Goal: Task Accomplishment & Management: Manage account settings

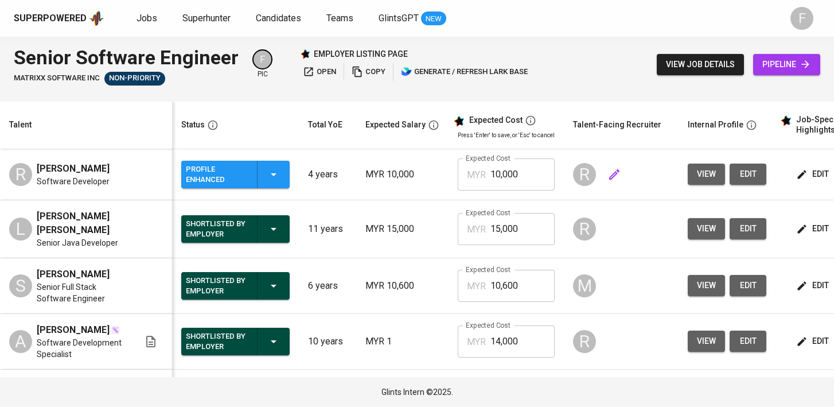
scroll to position [0, 148]
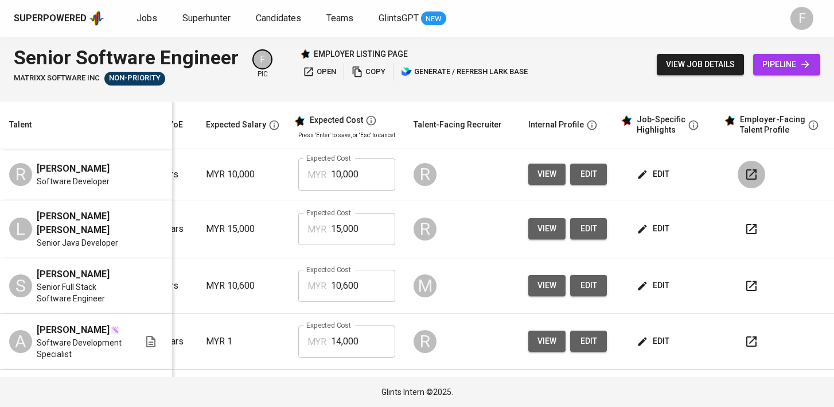
click at [745, 179] on icon "button" at bounding box center [752, 175] width 14 height 14
click at [654, 178] on span "edit" at bounding box center [654, 174] width 30 height 14
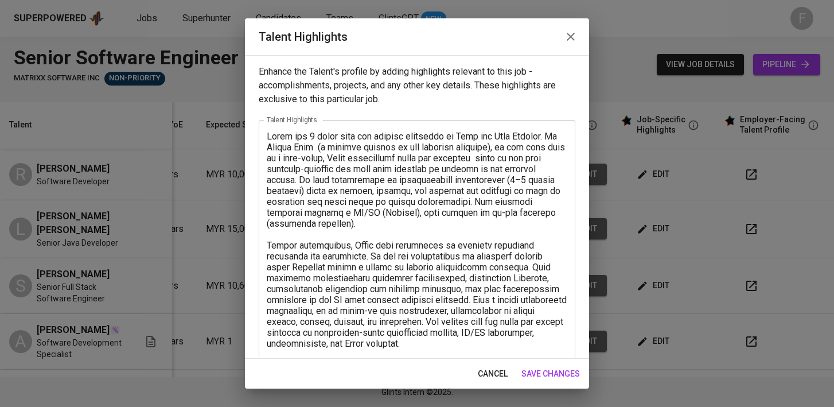
scroll to position [185, 0]
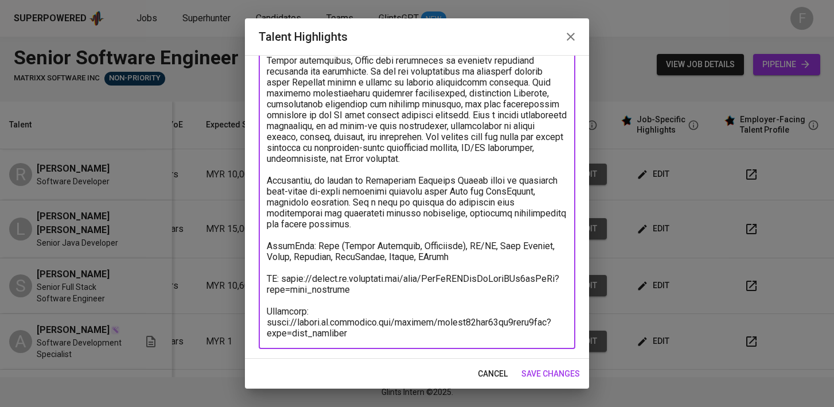
drag, startPoint x: 368, startPoint y: 335, endPoint x: 265, endPoint y: 301, distance: 109.4
click at [265, 301] on div "x Talent Highlights" at bounding box center [417, 142] width 317 height 414
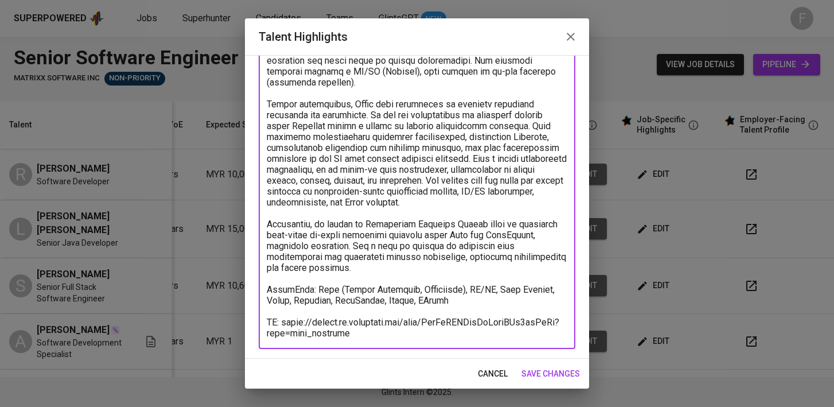
scroll to position [141, 0]
type textarea "Lorem ips 7 dolor sita con adipisc elitseddo ei Temp inc Utla Etdolor. Ma Aliqu…"
click at [562, 369] on span "save changes" at bounding box center [551, 374] width 59 height 14
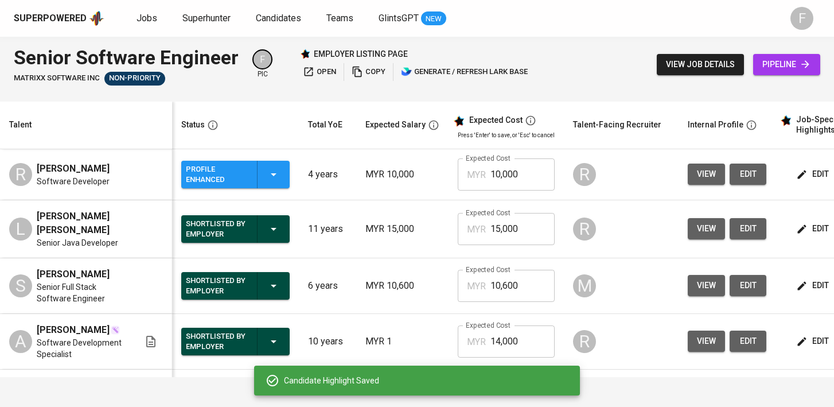
scroll to position [0, 0]
click at [286, 182] on button "Profile Enhanced" at bounding box center [235, 175] width 108 height 28
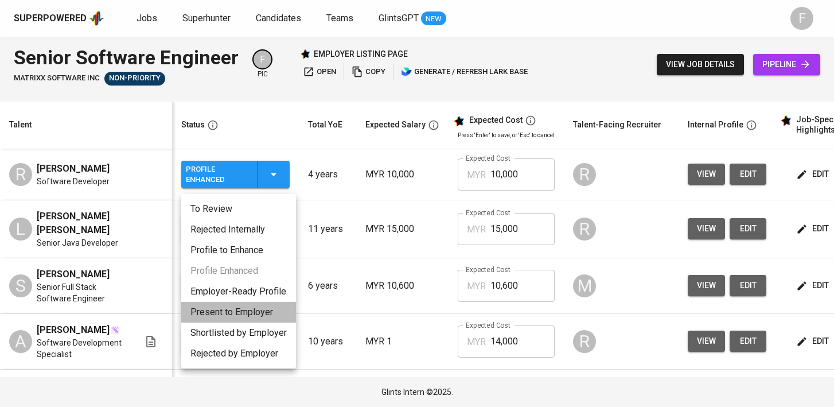
click at [232, 316] on li "Present to Employer" at bounding box center [238, 312] width 115 height 21
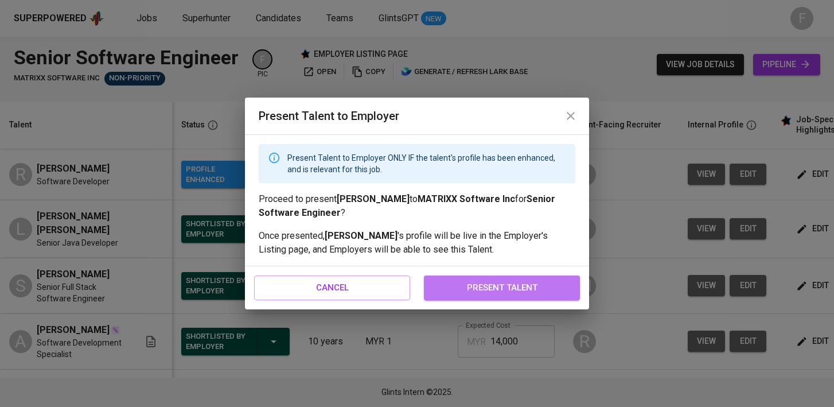
click at [502, 290] on span "present talent" at bounding box center [502, 287] width 131 height 15
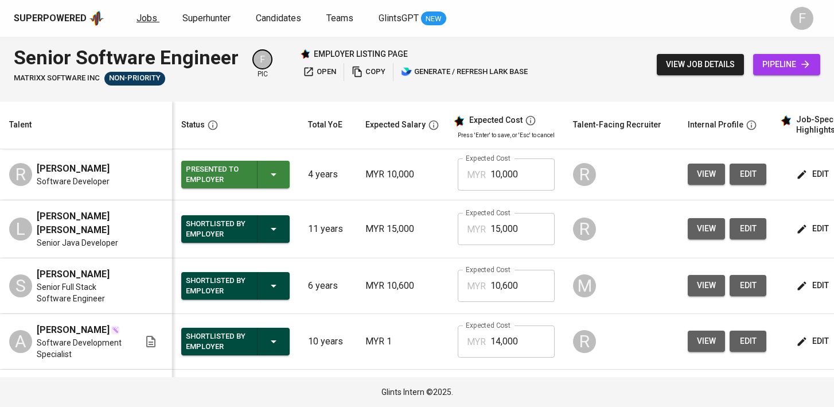
click at [143, 23] on span "Jobs" at bounding box center [147, 18] width 21 height 11
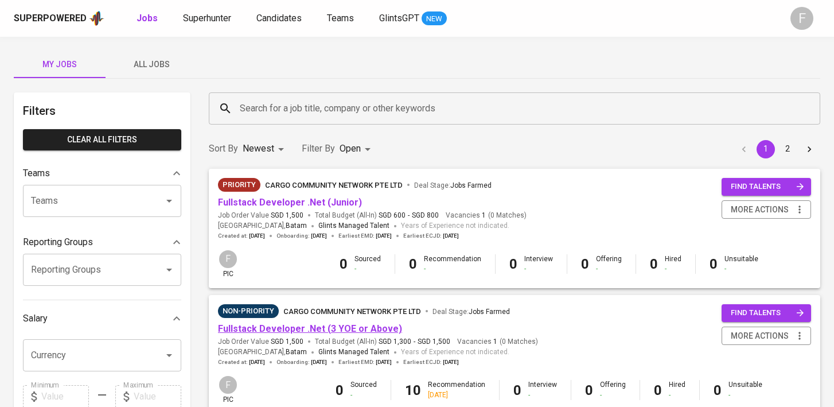
click at [354, 325] on link "Fullstack Developer .Net (3 YOE or Above)" at bounding box center [310, 328] width 184 height 11
click at [300, 204] on link "Fullstack Developer .Net (Junior)" at bounding box center [290, 202] width 144 height 11
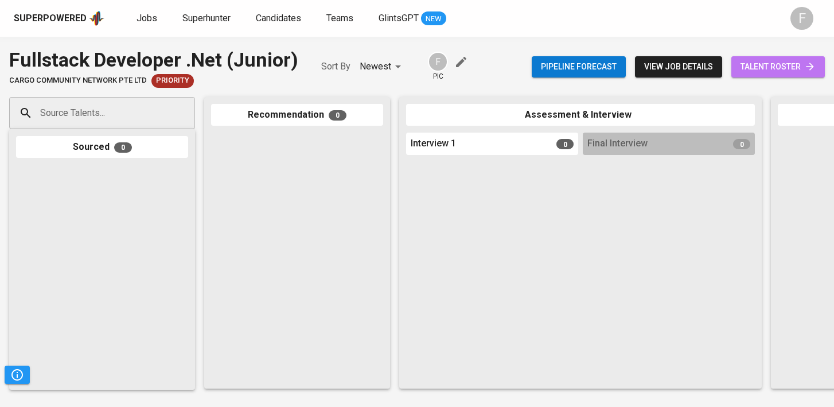
click at [779, 64] on span "talent roster" at bounding box center [778, 67] width 75 height 14
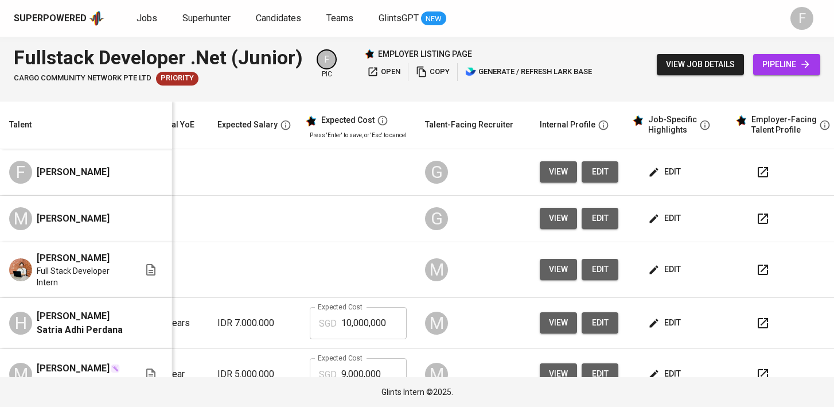
scroll to position [0, 165]
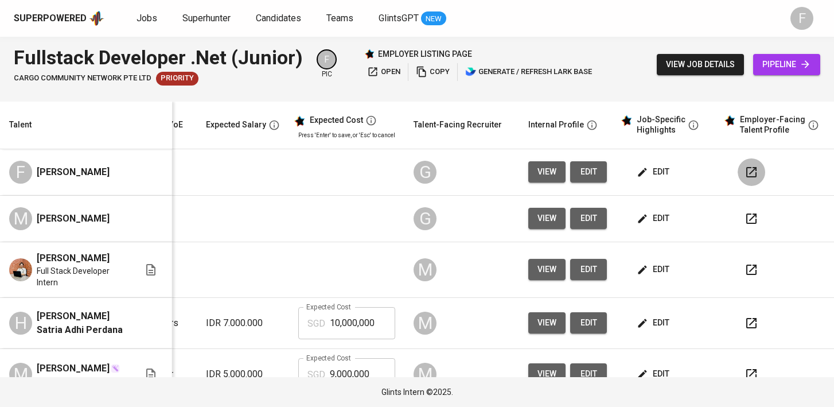
click at [745, 174] on icon "button" at bounding box center [752, 172] width 14 height 14
click at [745, 175] on icon "button" at bounding box center [752, 172] width 14 height 14
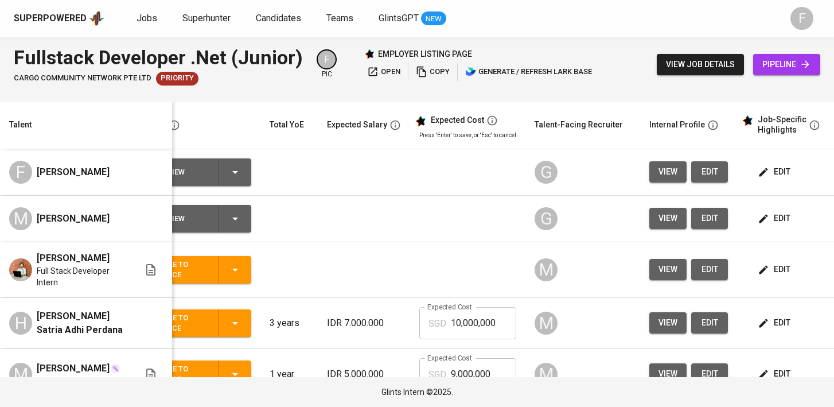
scroll to position [0, 0]
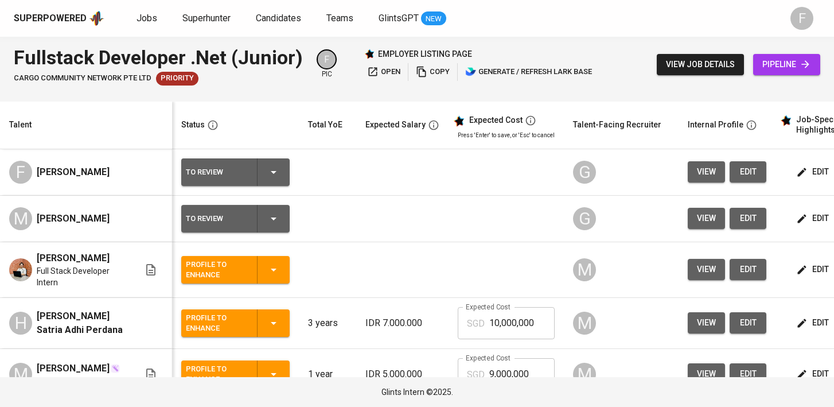
click at [283, 171] on div "To Review" at bounding box center [235, 172] width 99 height 28
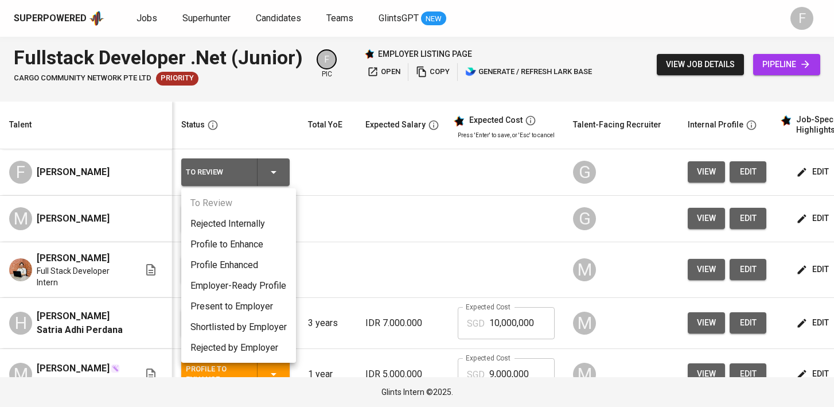
click at [246, 243] on li "Profile to Enhance" at bounding box center [238, 244] width 115 height 21
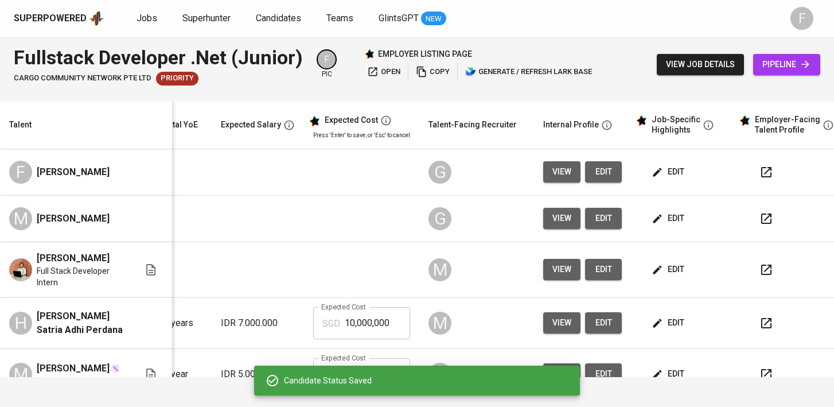
scroll to position [0, 156]
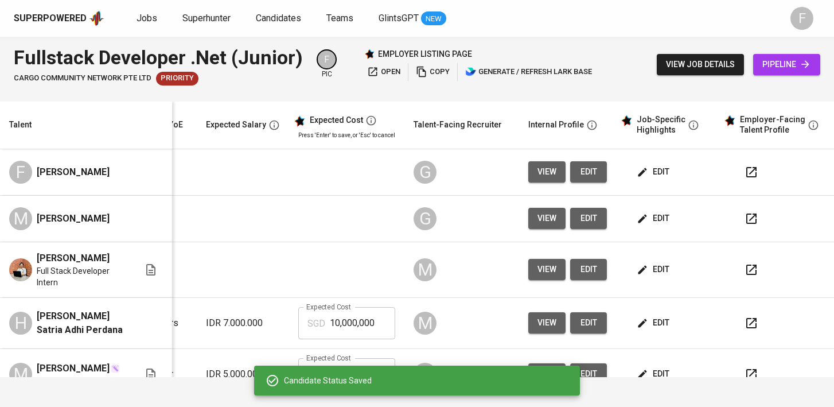
click at [745, 216] on icon "button" at bounding box center [752, 219] width 14 height 14
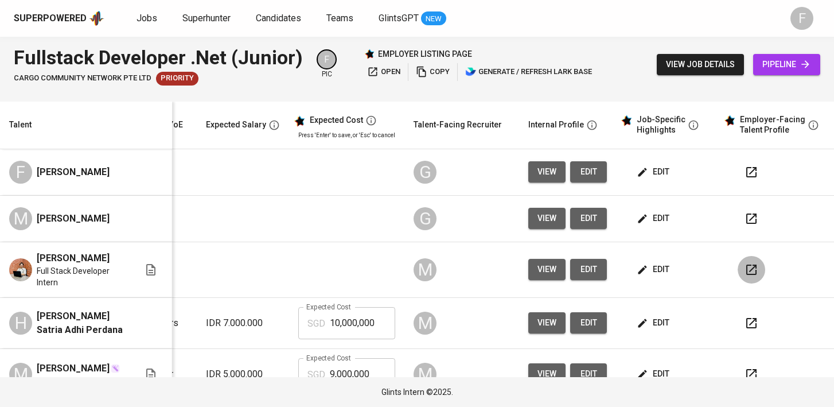
click at [750, 267] on button "button" at bounding box center [752, 270] width 28 height 28
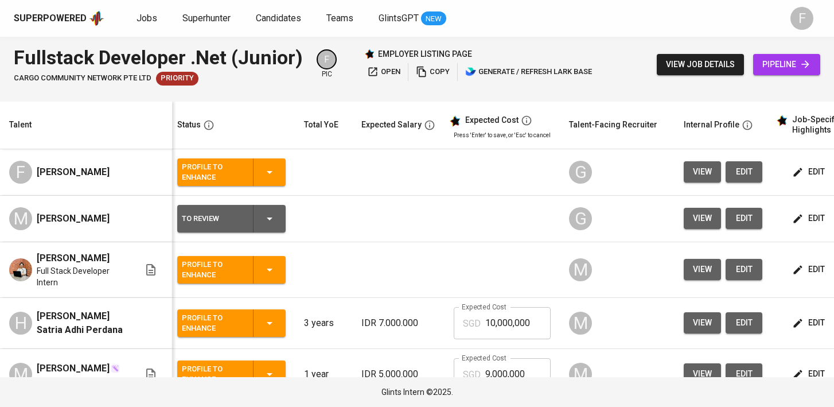
scroll to position [0, 0]
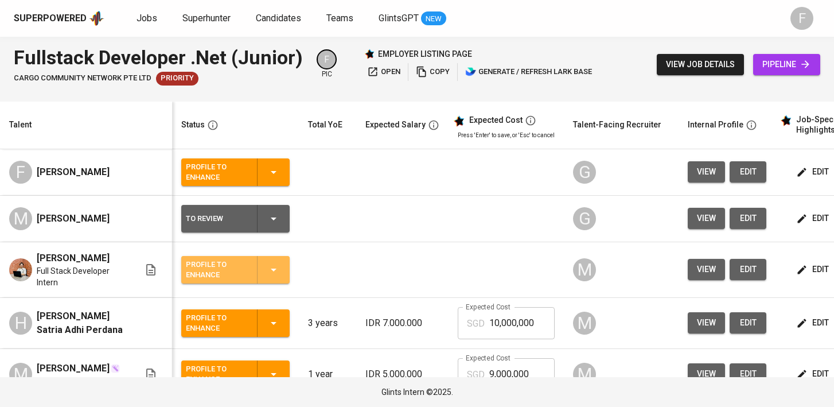
click at [273, 273] on icon "button" at bounding box center [274, 270] width 14 height 14
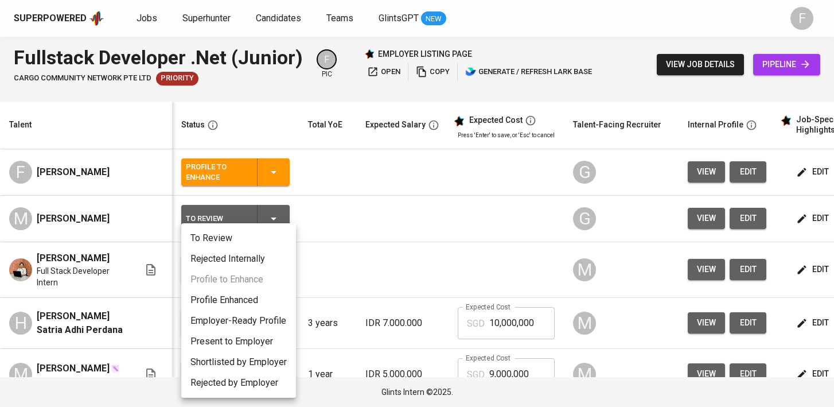
click at [242, 301] on li "Profile Enhanced" at bounding box center [238, 300] width 115 height 21
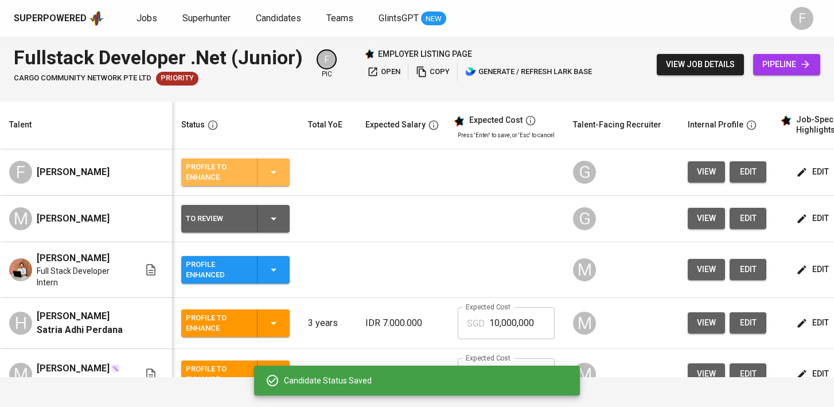
click at [274, 161] on div "Profile to Enhance" at bounding box center [235, 172] width 99 height 28
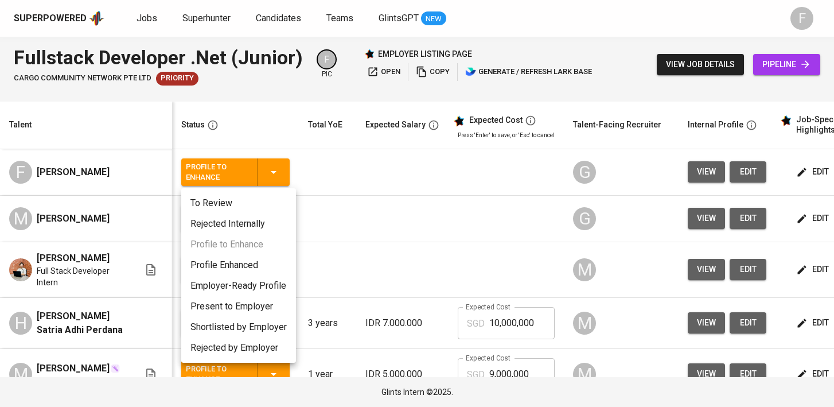
click at [395, 204] on div at bounding box center [417, 203] width 834 height 407
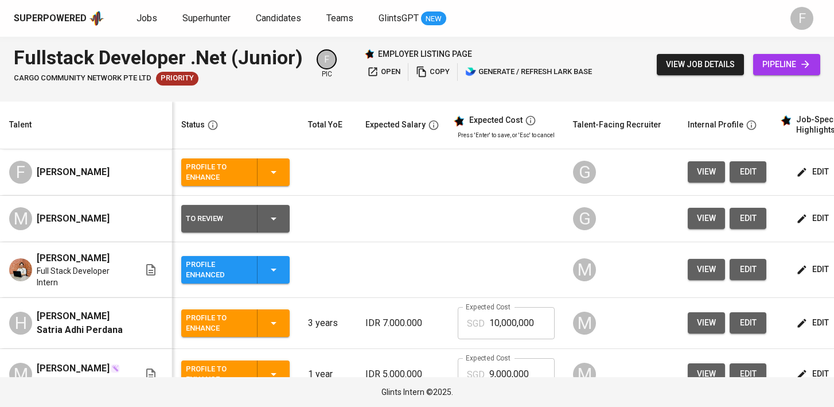
click at [275, 161] on div "Profile to Enhance" at bounding box center [235, 172] width 99 height 28
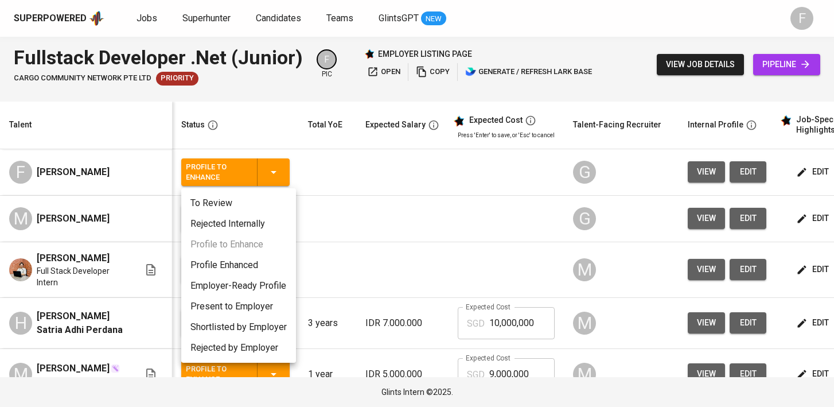
click at [260, 269] on li "Profile Enhanced" at bounding box center [238, 265] width 115 height 21
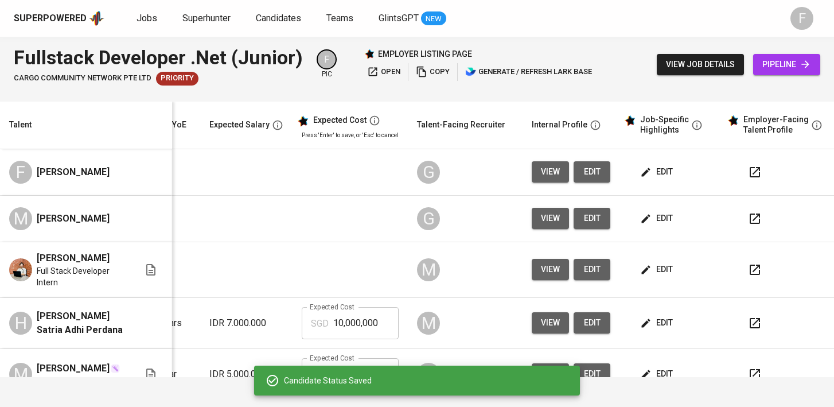
scroll to position [0, 165]
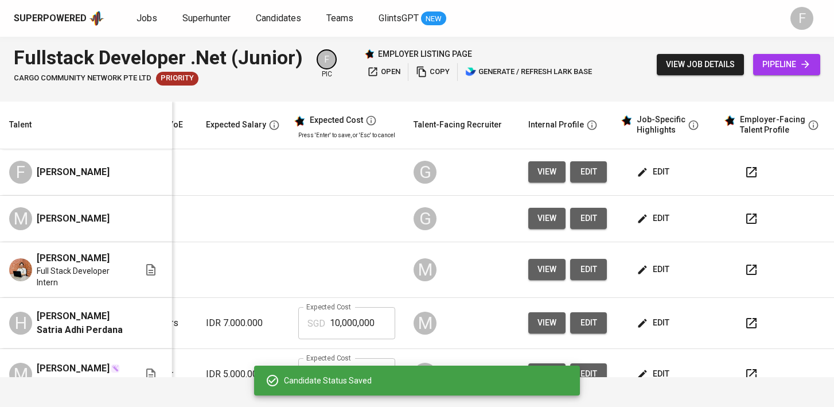
click at [745, 174] on icon "button" at bounding box center [752, 172] width 14 height 14
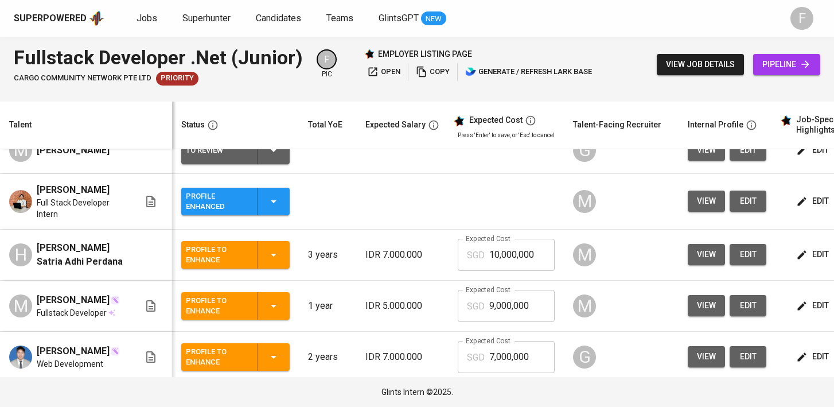
scroll to position [0, 156]
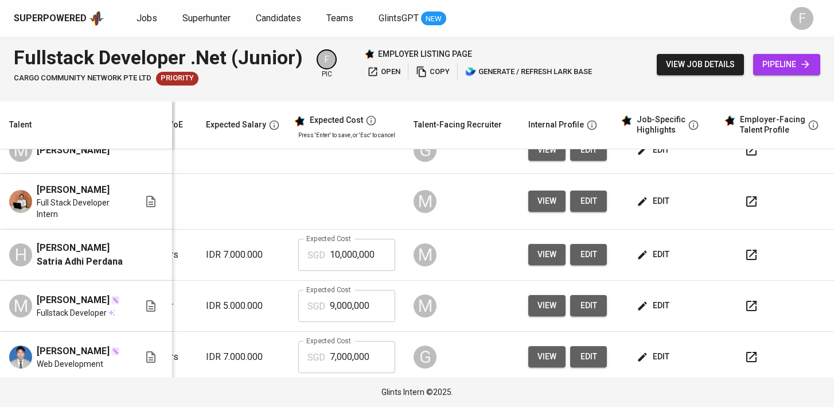
click at [745, 258] on icon "button" at bounding box center [752, 255] width 14 height 14
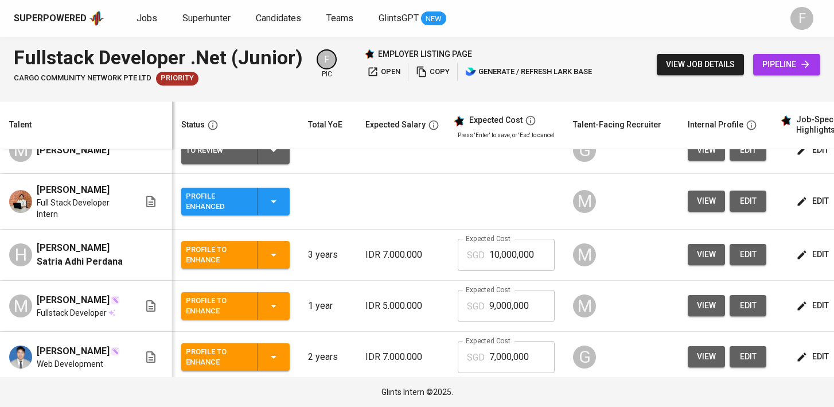
scroll to position [65, 0]
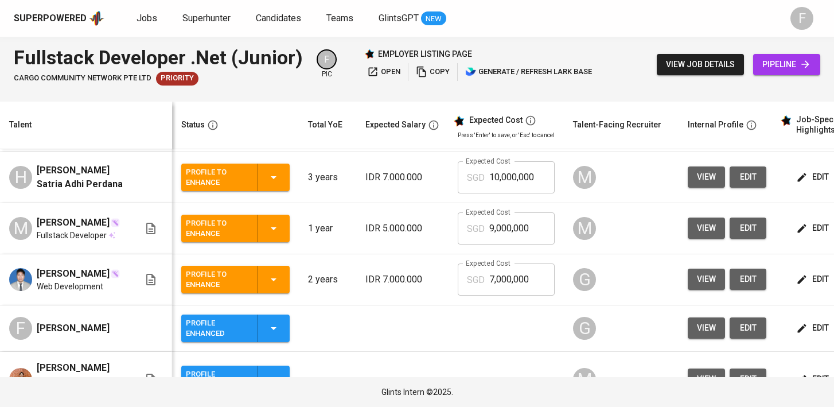
scroll to position [36, 0]
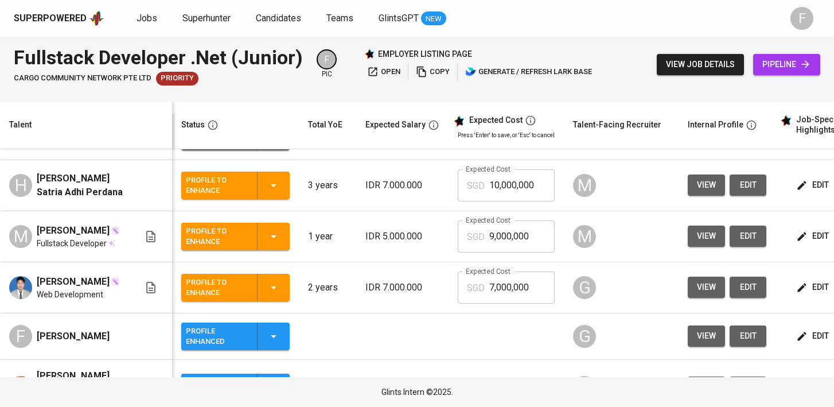
click at [283, 190] on div "Profile to Enhance" at bounding box center [235, 186] width 99 height 28
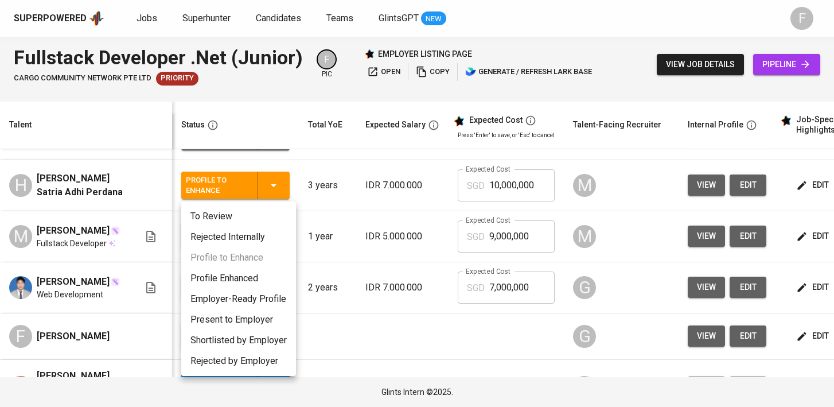
click at [255, 275] on li "Profile Enhanced" at bounding box center [238, 278] width 115 height 21
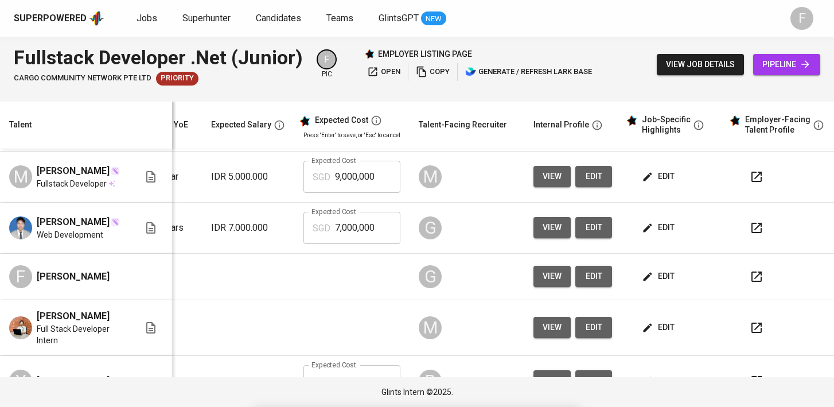
scroll to position [0, 156]
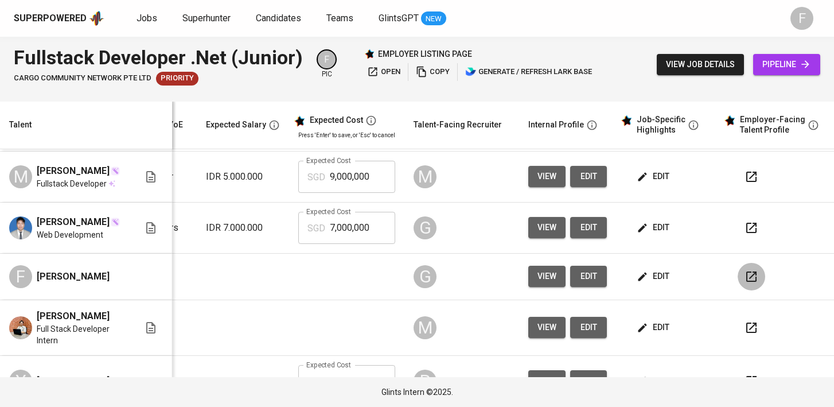
click at [738, 283] on button "button" at bounding box center [752, 277] width 28 height 28
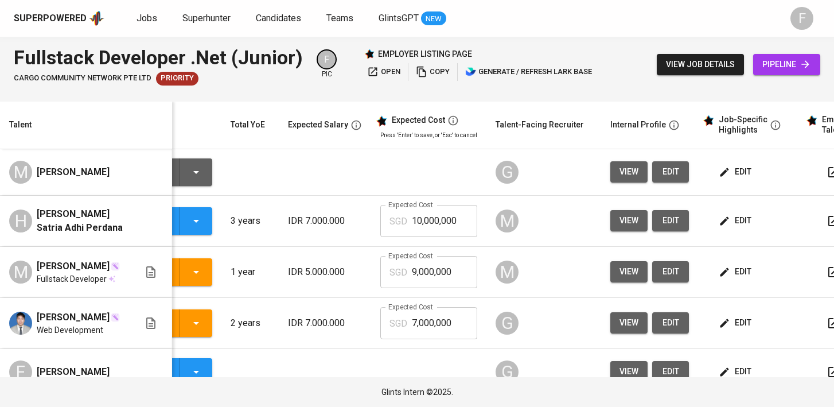
scroll to position [0, 0]
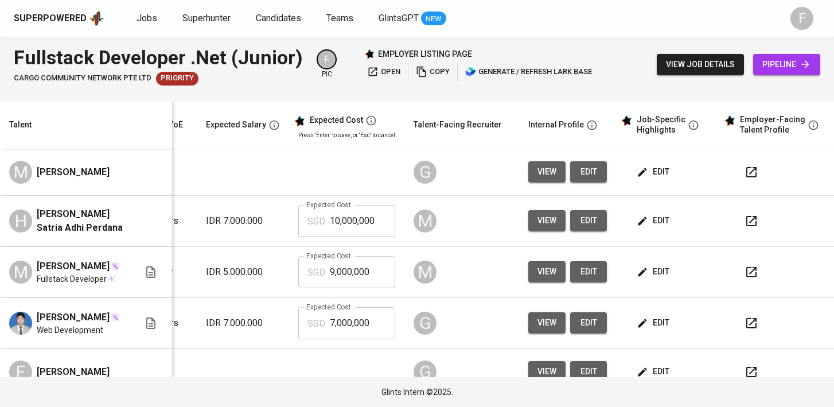
click at [745, 278] on icon "button" at bounding box center [752, 272] width 14 height 14
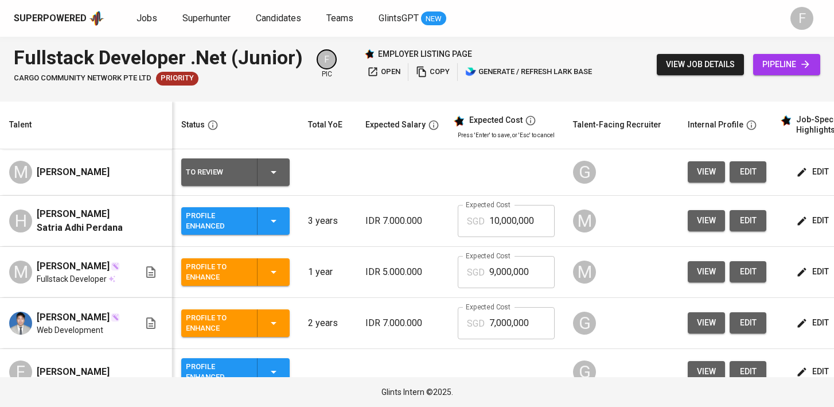
click at [273, 284] on div "Profile to Enhance" at bounding box center [235, 272] width 99 height 28
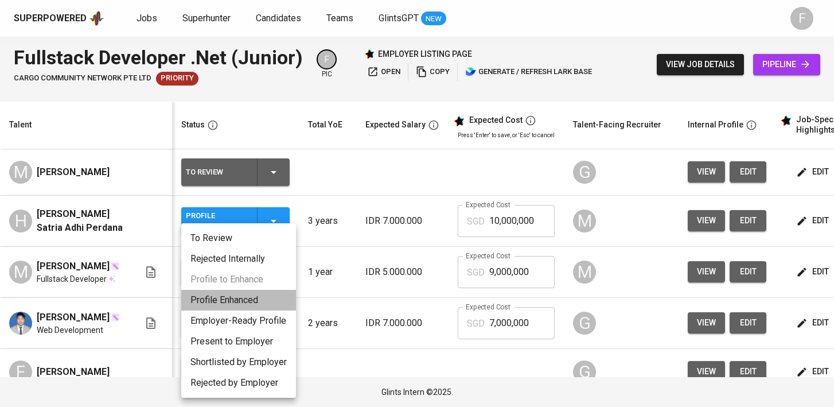
click at [244, 298] on li "Profile Enhanced" at bounding box center [238, 300] width 115 height 21
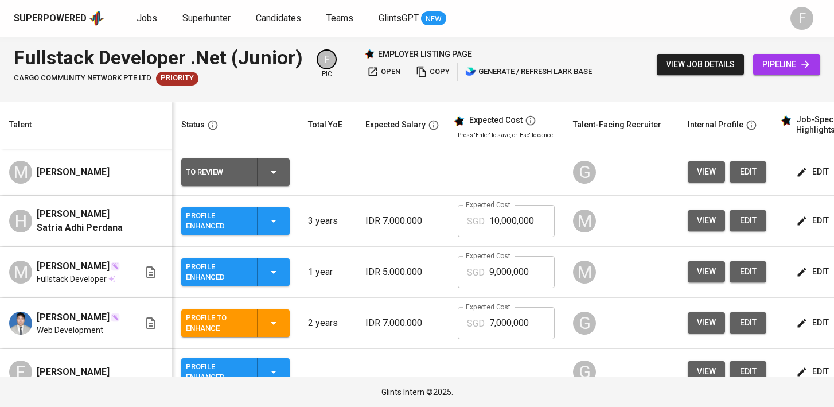
click at [271, 230] on div "Profile Enhanced" at bounding box center [235, 221] width 99 height 28
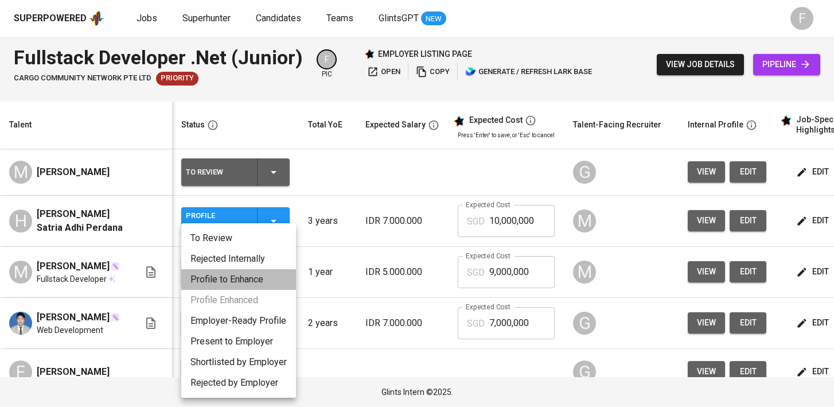
click at [254, 283] on li "Profile to Enhance" at bounding box center [238, 279] width 115 height 21
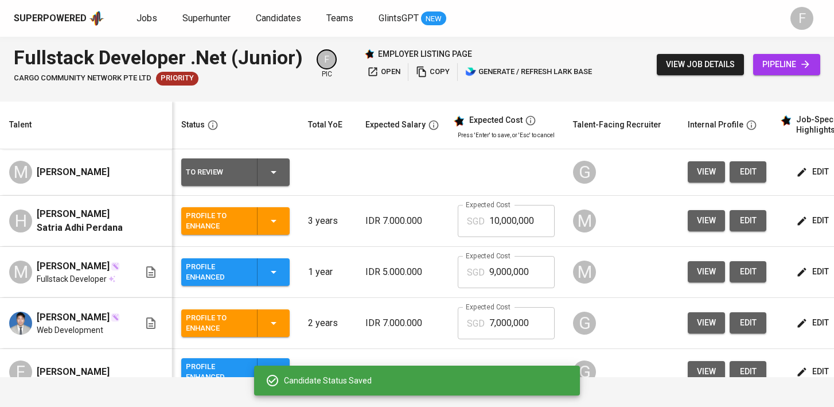
click at [277, 279] on icon "button" at bounding box center [274, 272] width 14 height 14
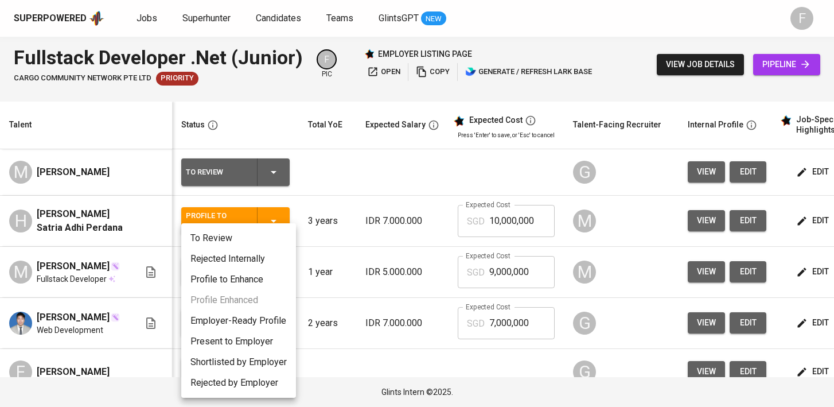
click at [243, 285] on li "Profile to Enhance" at bounding box center [238, 279] width 115 height 21
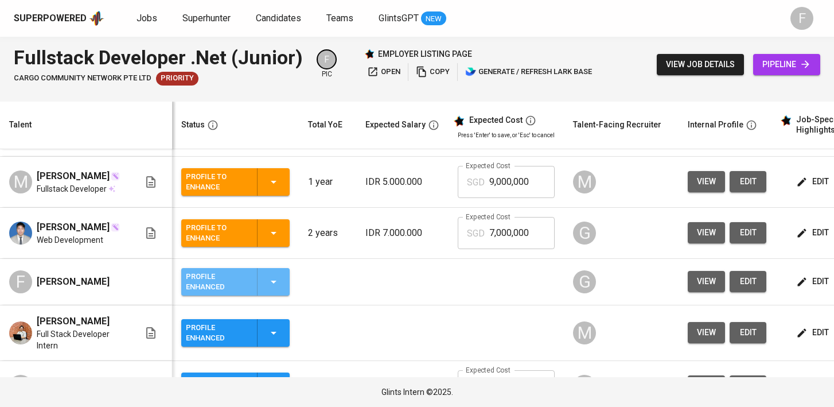
click at [285, 292] on button "Profile Enhanced" at bounding box center [235, 282] width 108 height 28
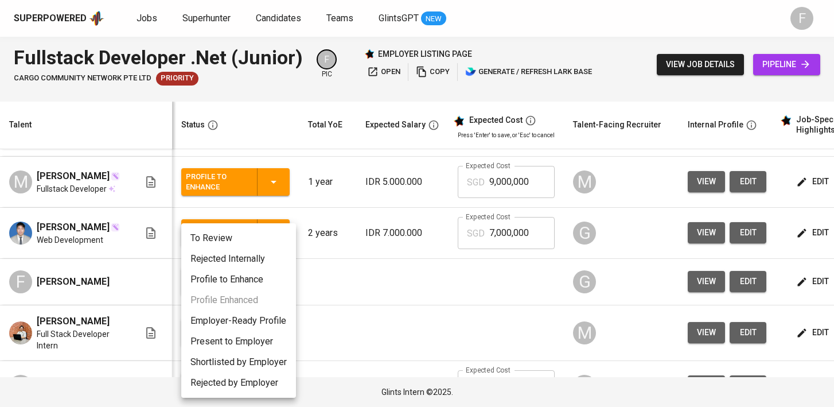
click at [257, 283] on li "Profile to Enhance" at bounding box center [238, 279] width 115 height 21
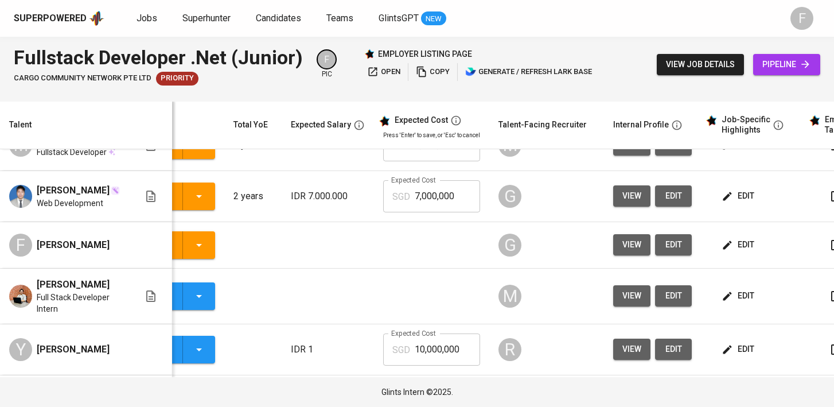
scroll to position [0, 156]
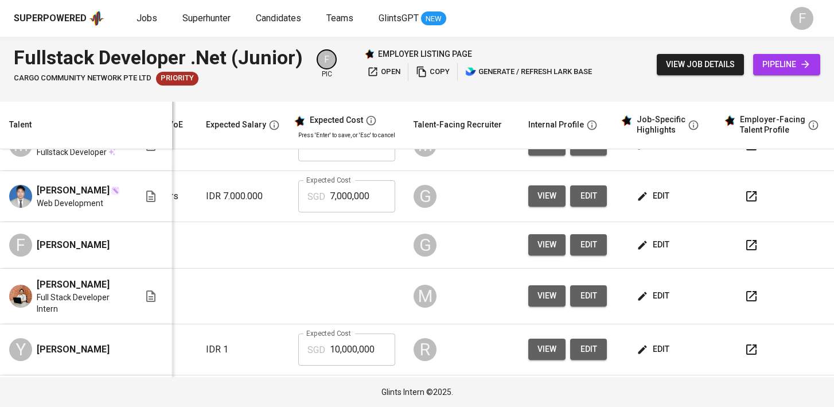
click at [747, 298] on icon "button" at bounding box center [752, 296] width 10 height 10
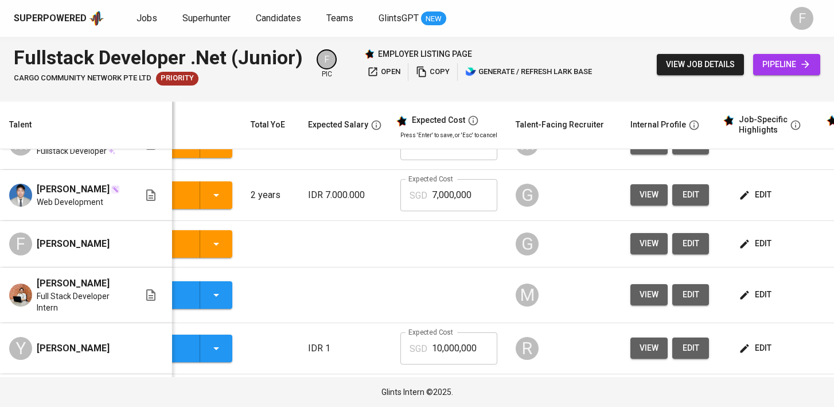
scroll to position [0, 0]
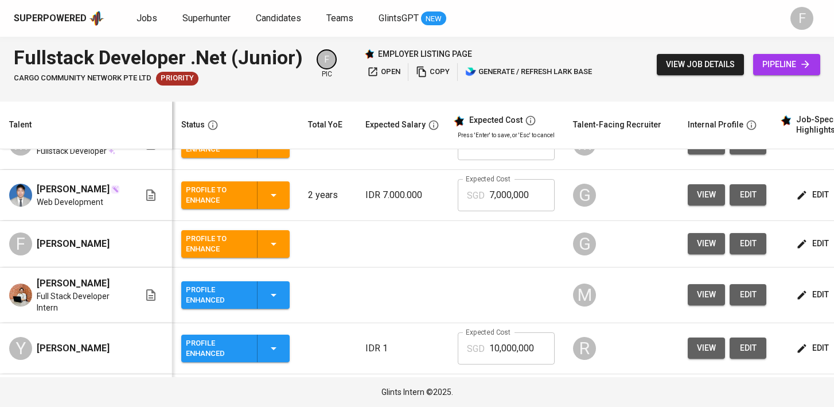
click at [271, 300] on icon "button" at bounding box center [274, 295] width 14 height 14
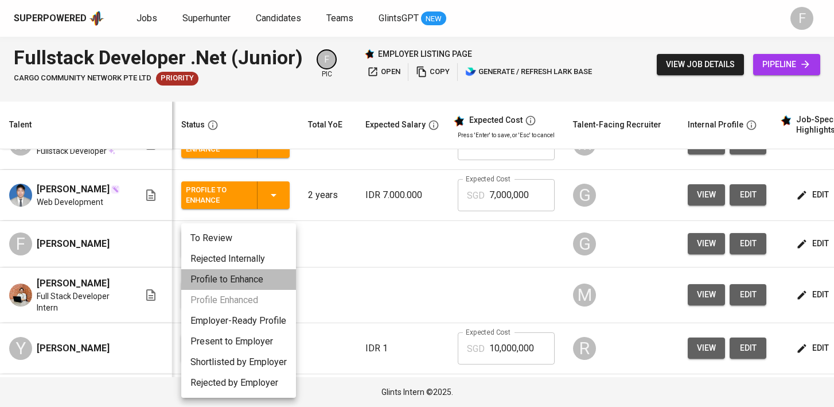
click at [246, 281] on li "Profile to Enhance" at bounding box center [238, 279] width 115 height 21
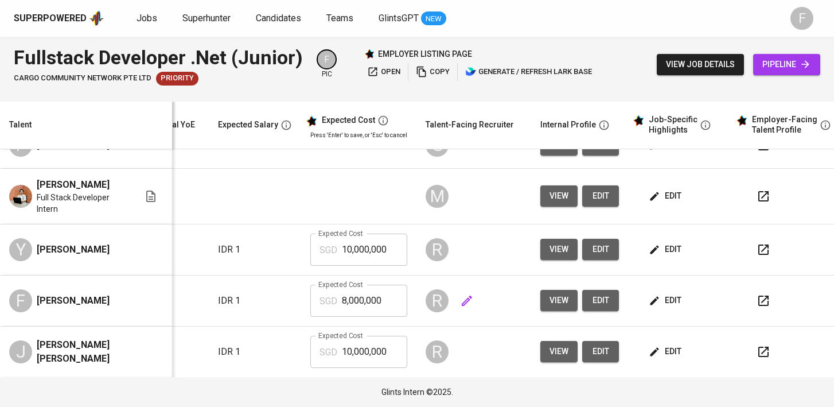
scroll to position [0, 156]
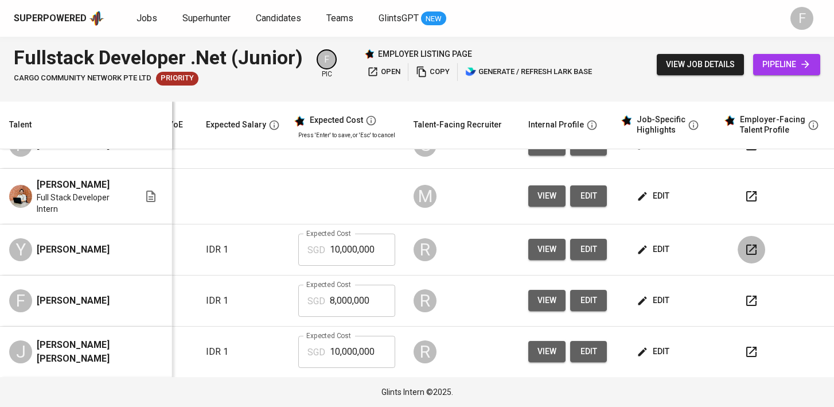
click at [745, 257] on icon "button" at bounding box center [752, 250] width 14 height 14
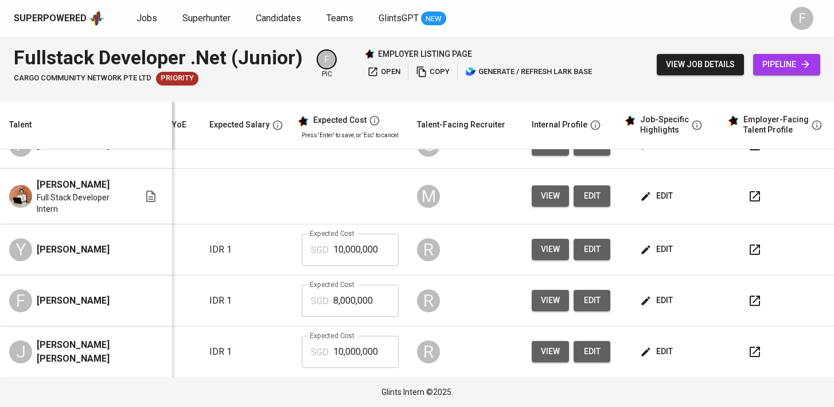
scroll to position [227, 165]
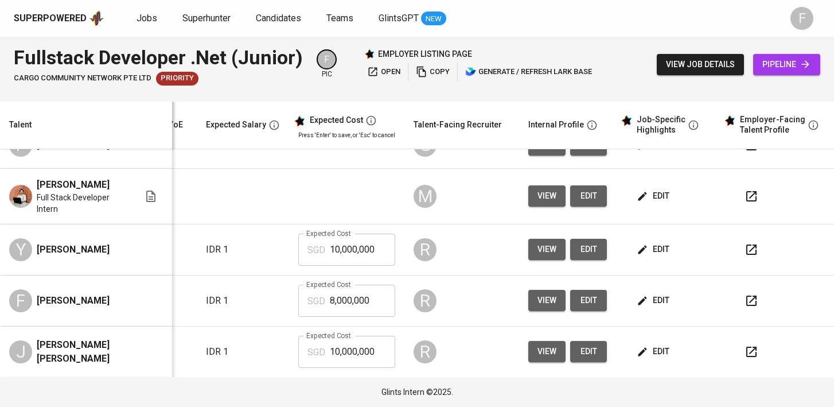
click at [745, 307] on icon "button" at bounding box center [752, 301] width 14 height 14
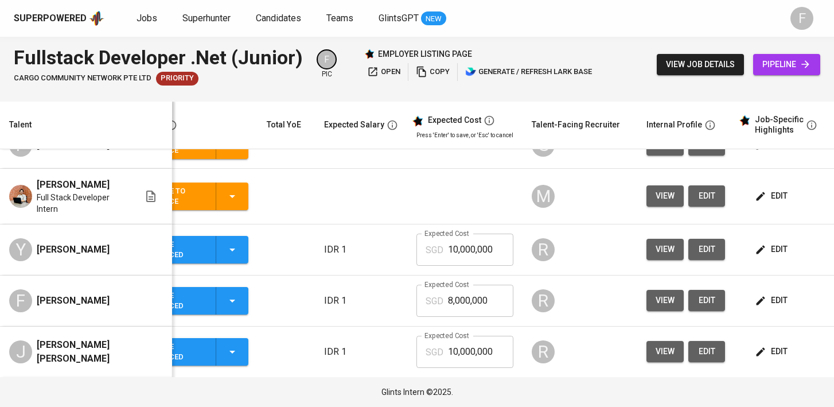
scroll to position [0, 0]
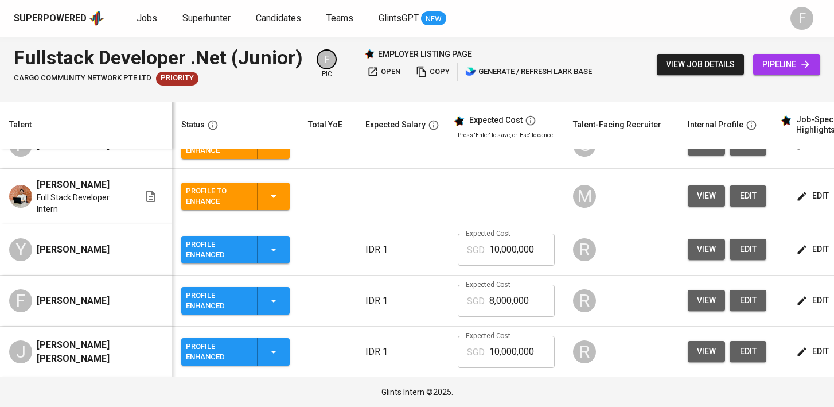
click at [275, 308] on icon "button" at bounding box center [274, 301] width 14 height 14
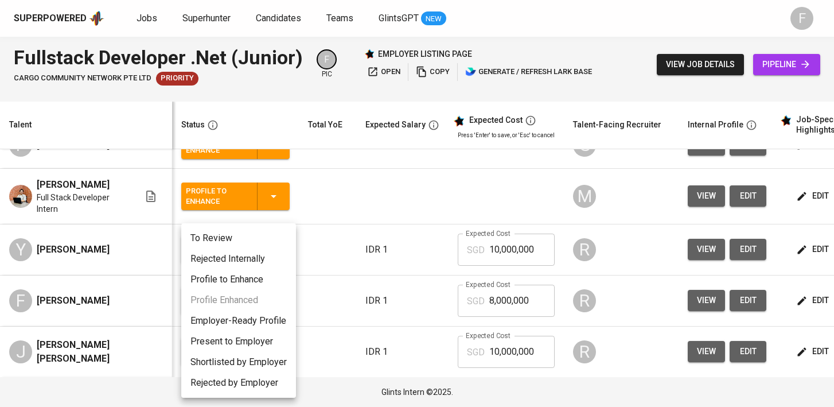
click at [254, 278] on li "Profile to Enhance" at bounding box center [238, 279] width 115 height 21
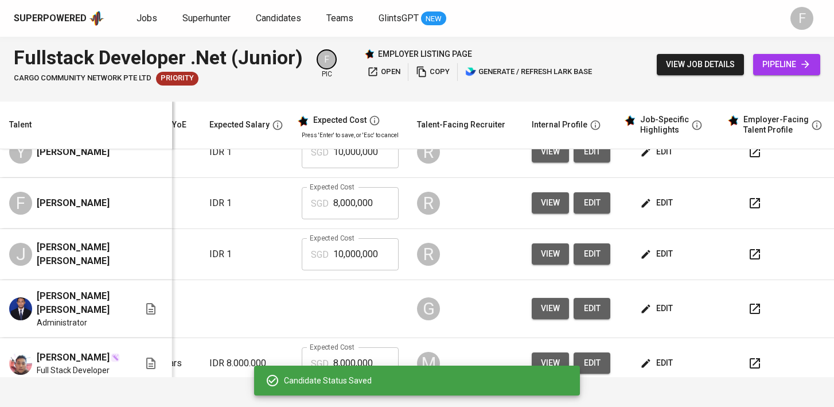
scroll to position [324, 165]
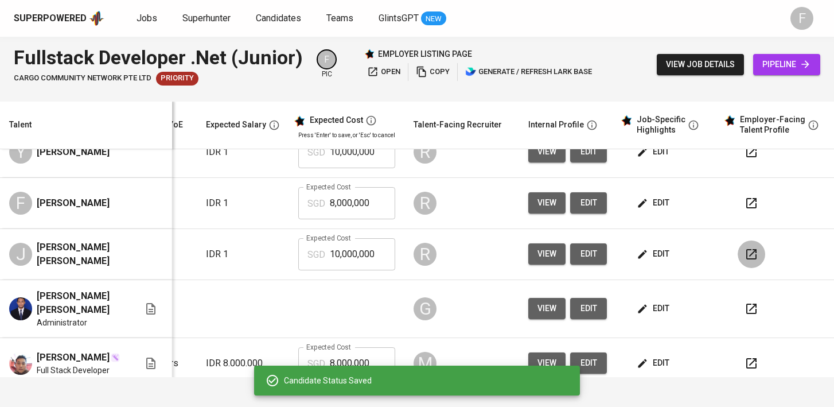
click at [745, 261] on icon "button" at bounding box center [752, 254] width 14 height 14
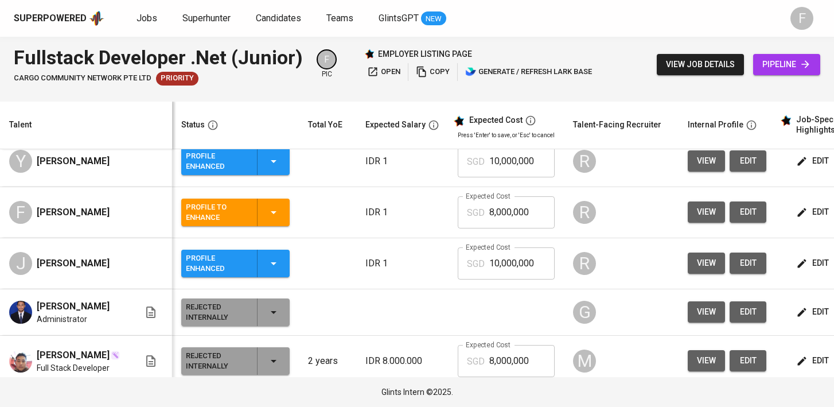
click at [275, 263] on icon "button" at bounding box center [274, 264] width 14 height 14
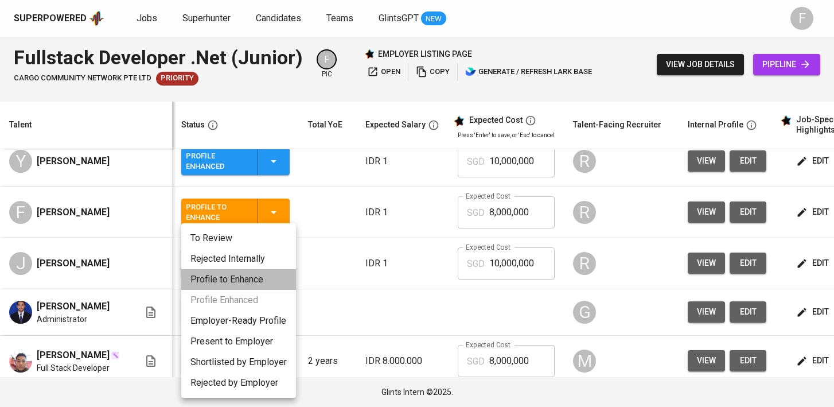
click at [238, 279] on li "Profile to Enhance" at bounding box center [238, 279] width 115 height 21
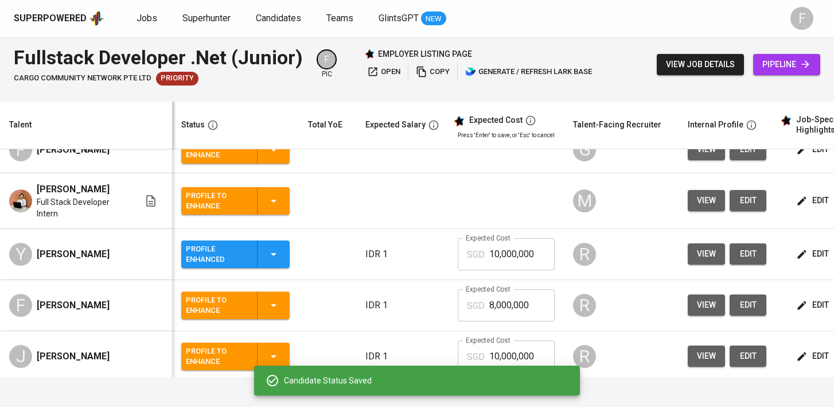
scroll to position [211, 0]
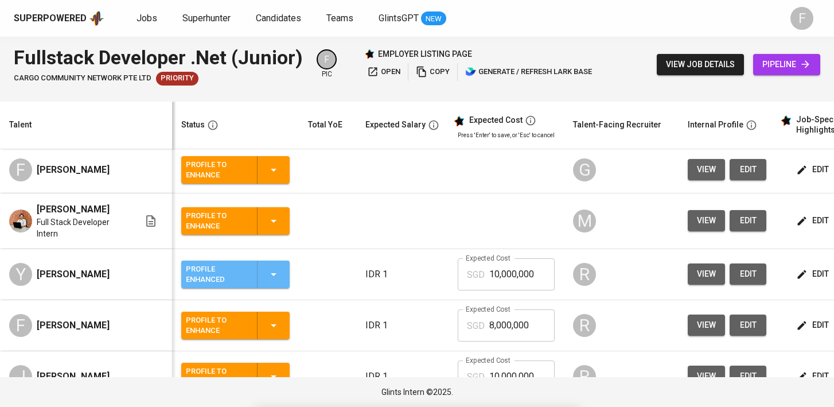
click at [271, 277] on icon "button" at bounding box center [274, 274] width 14 height 14
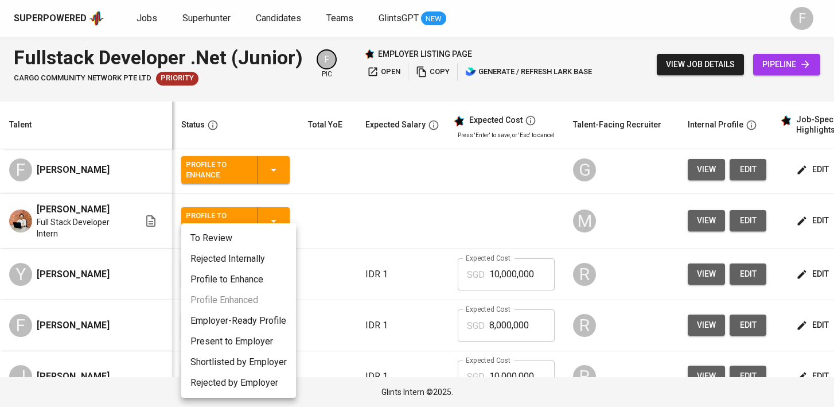
click at [644, 266] on div at bounding box center [417, 203] width 834 height 407
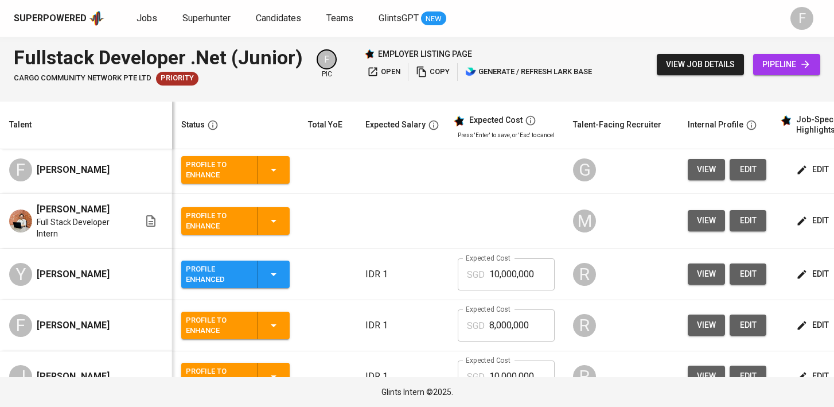
scroll to position [0, 156]
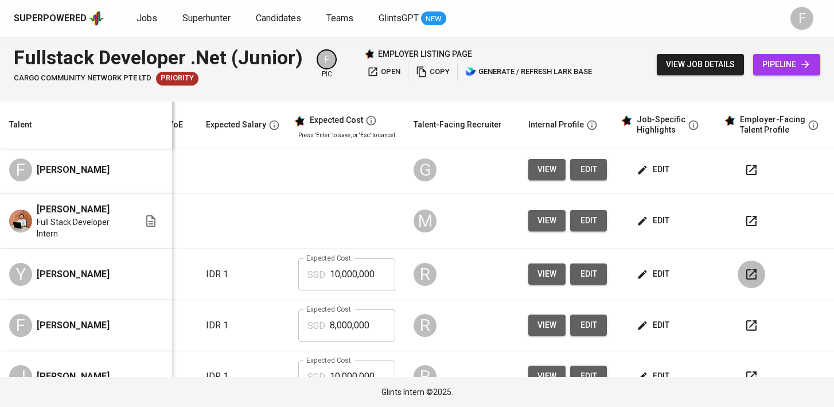
click at [745, 273] on icon "button" at bounding box center [752, 274] width 14 height 14
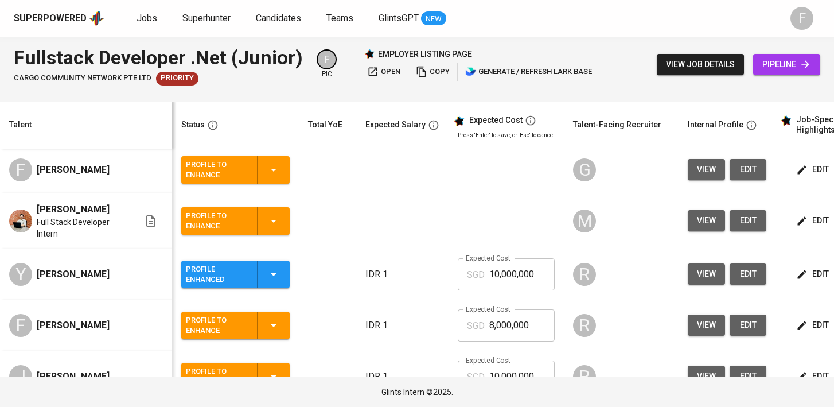
scroll to position [0, 0]
click at [277, 273] on icon "button" at bounding box center [274, 274] width 14 height 14
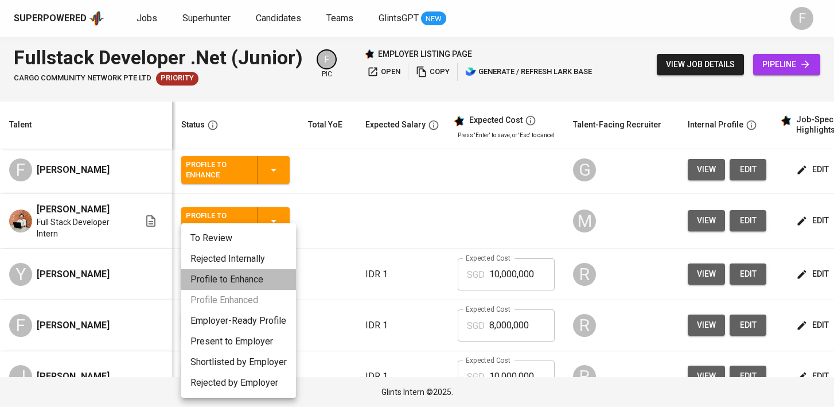
click at [216, 282] on li "Profile to Enhance" at bounding box center [238, 279] width 115 height 21
